Goal: Task Accomplishment & Management: Manage account settings

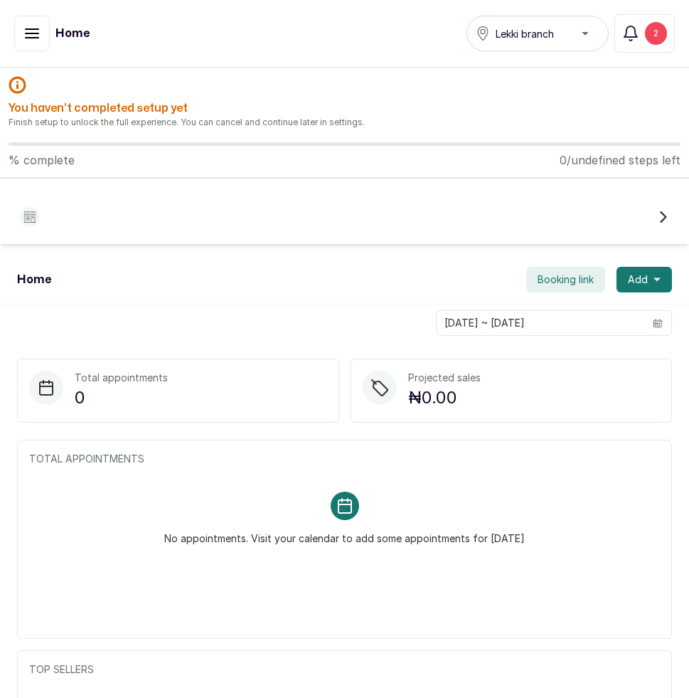
click at [25, 36] on icon "button" at bounding box center [31, 33] width 17 height 17
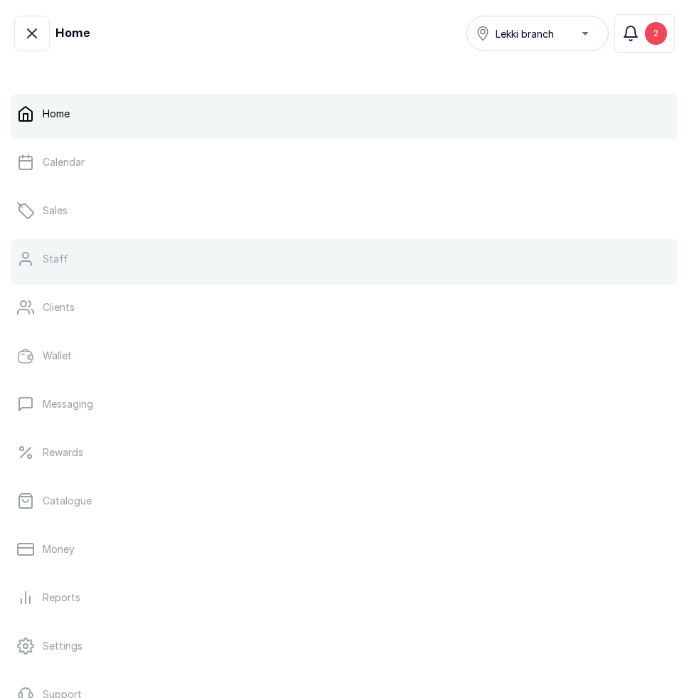
click at [55, 257] on p "Staff" at bounding box center [56, 259] width 26 height 14
